Goal: Find specific page/section

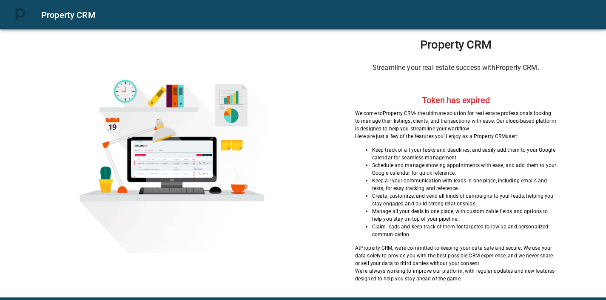
scroll to position [13, 0]
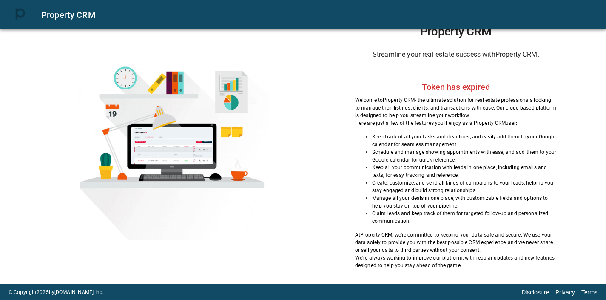
click at [477, 79] on div "Property CRM Streamline your real estate success with Property CRM . Token has …" at bounding box center [456, 147] width 258 height 244
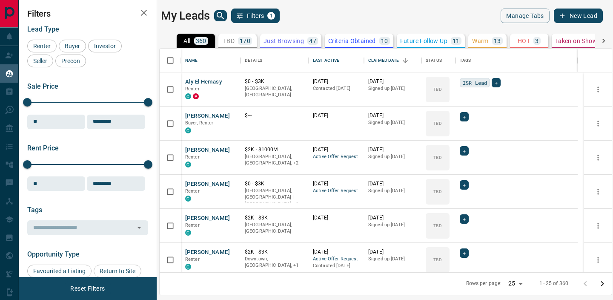
scroll to position [217, 446]
click at [217, 12] on icon "search button" at bounding box center [220, 16] width 10 height 10
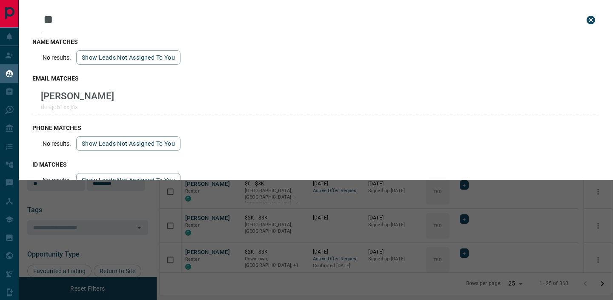
type input "*"
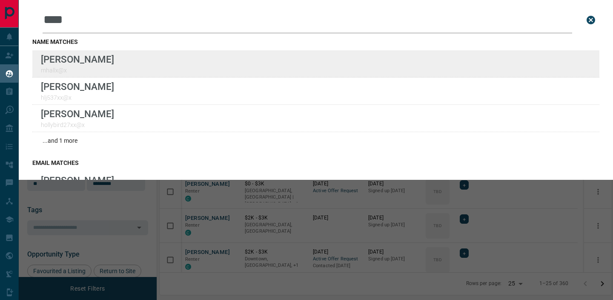
type input "****"
click at [0, 0] on div "Lead Transfers Claim Leads My Leads Tasks Opportunities Deals Campaigns Automat…" at bounding box center [306, 144] width 613 height 289
